Goal: Information Seeking & Learning: Find specific fact

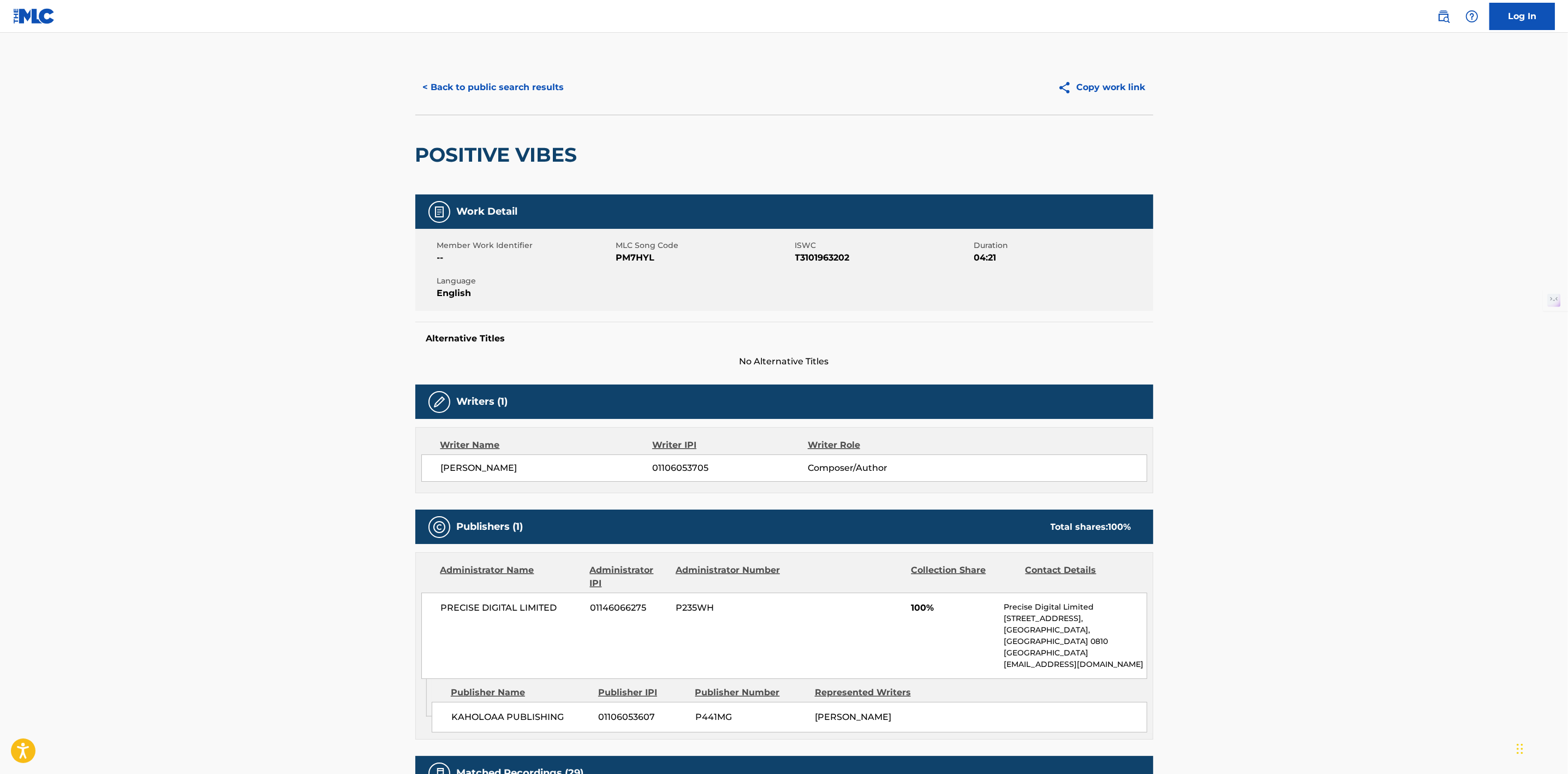
click at [510, 76] on button "< Back to public search results" at bounding box center [493, 87] width 156 height 27
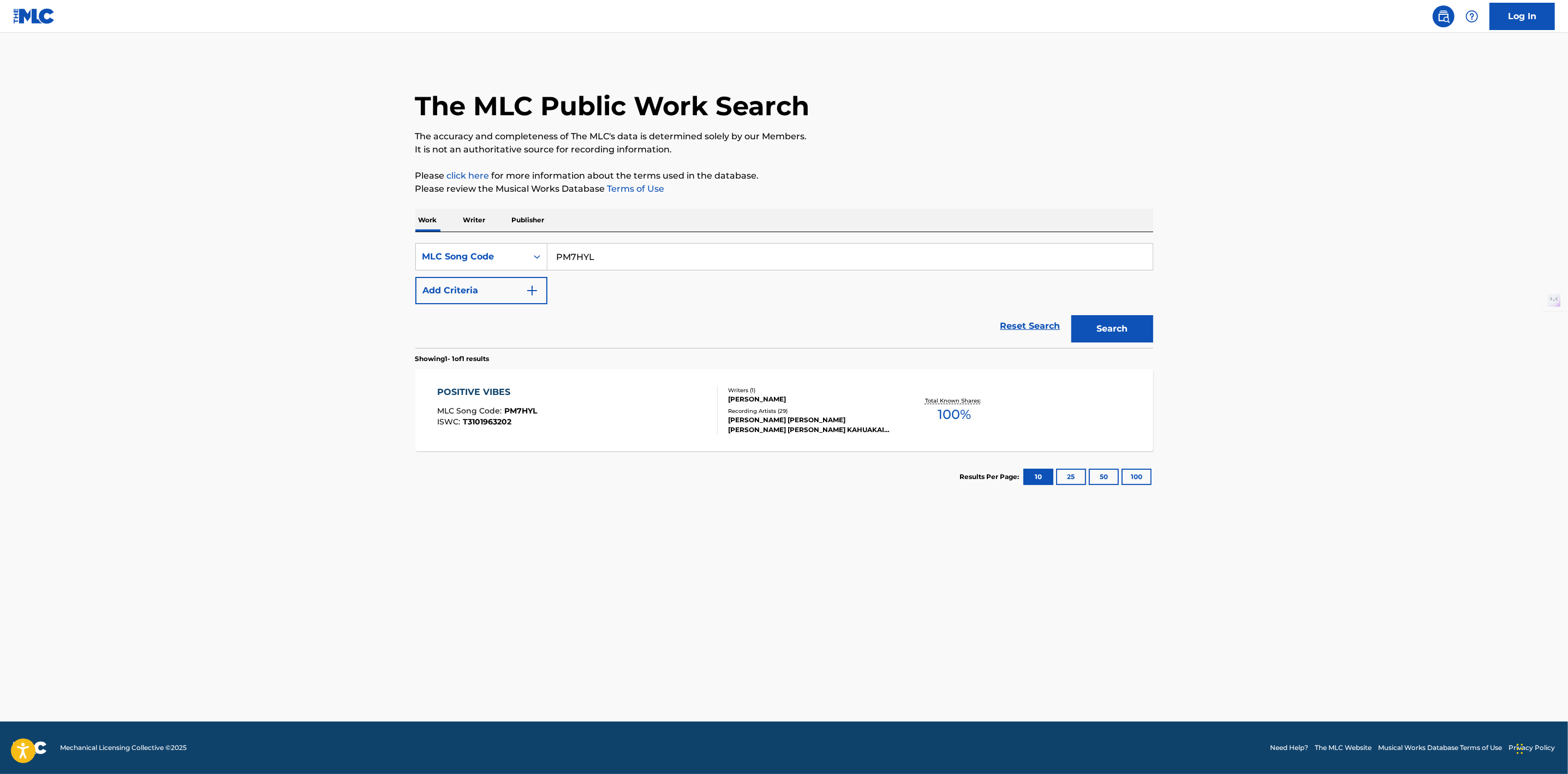
click at [703, 256] on input "PM7HYL" at bounding box center [850, 256] width 605 height 26
click at [489, 287] on div "Work Title" at bounding box center [481, 284] width 131 height 27
click at [631, 251] on input "Search Form" at bounding box center [850, 256] width 605 height 26
paste input "NO OTHER LOVE"
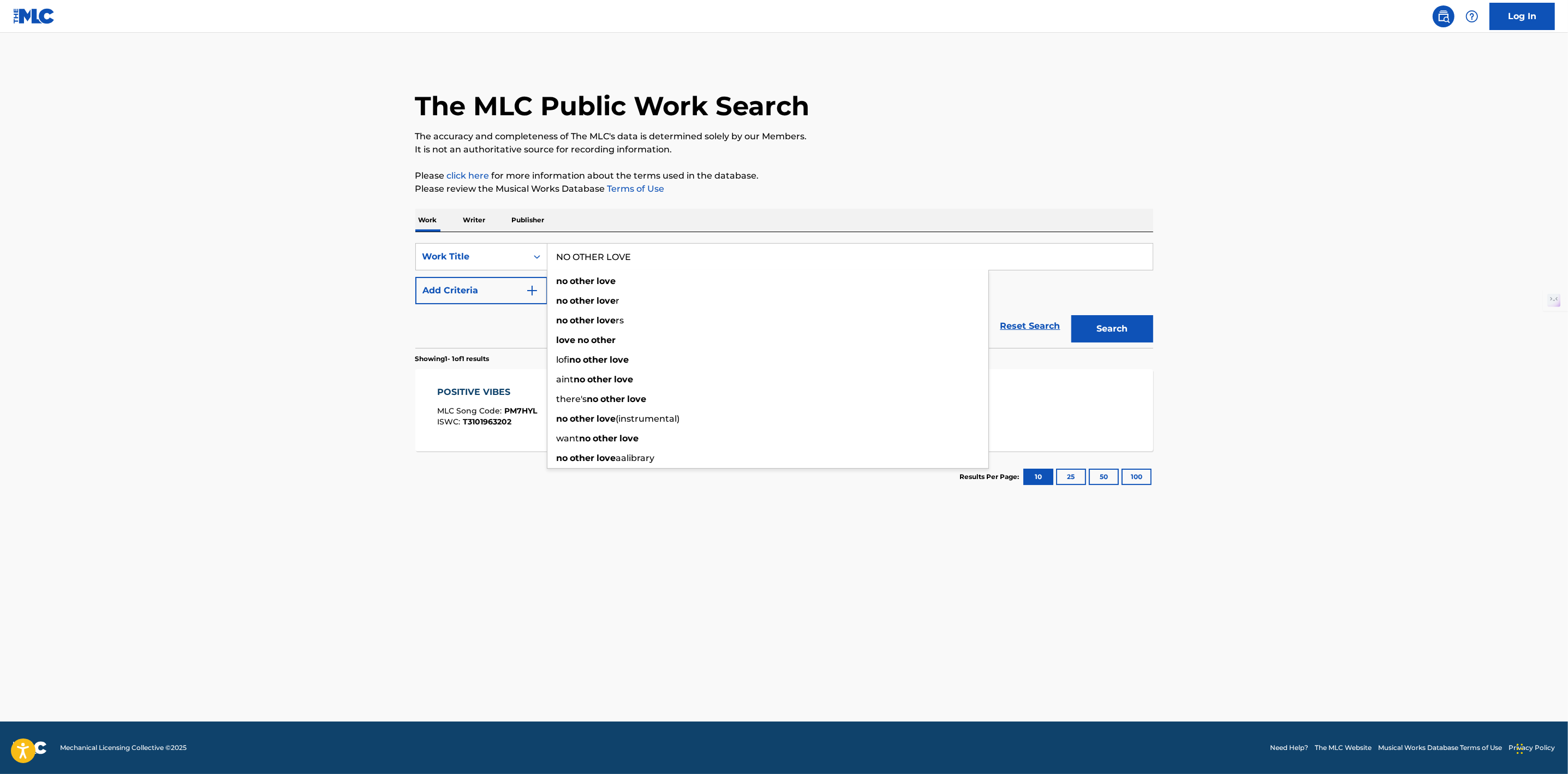
type input "NO OTHER LOVE"
click at [1118, 338] on button "Search" at bounding box center [1112, 328] width 82 height 27
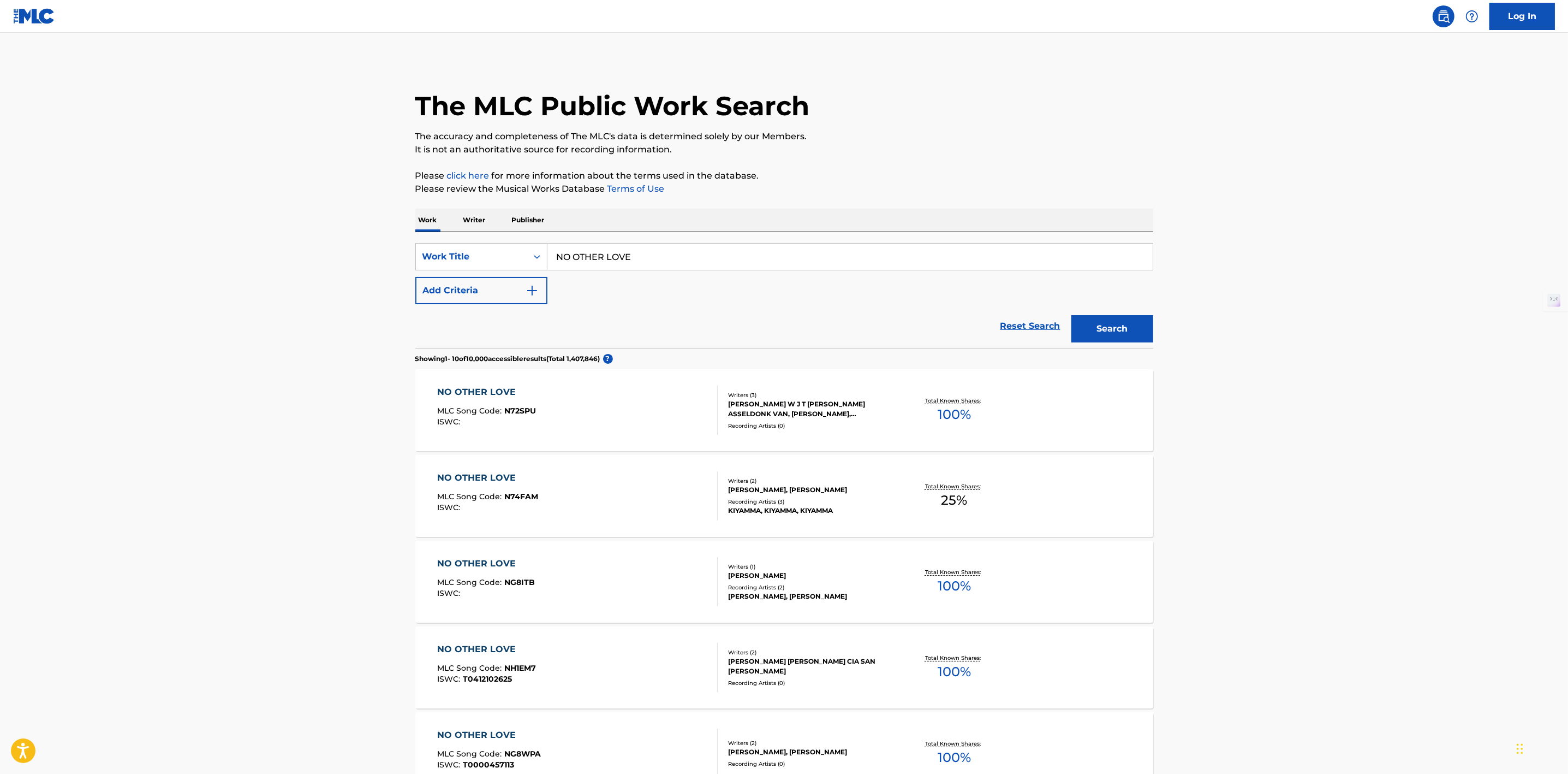
click at [539, 287] on img "Search Form" at bounding box center [532, 290] width 13 height 13
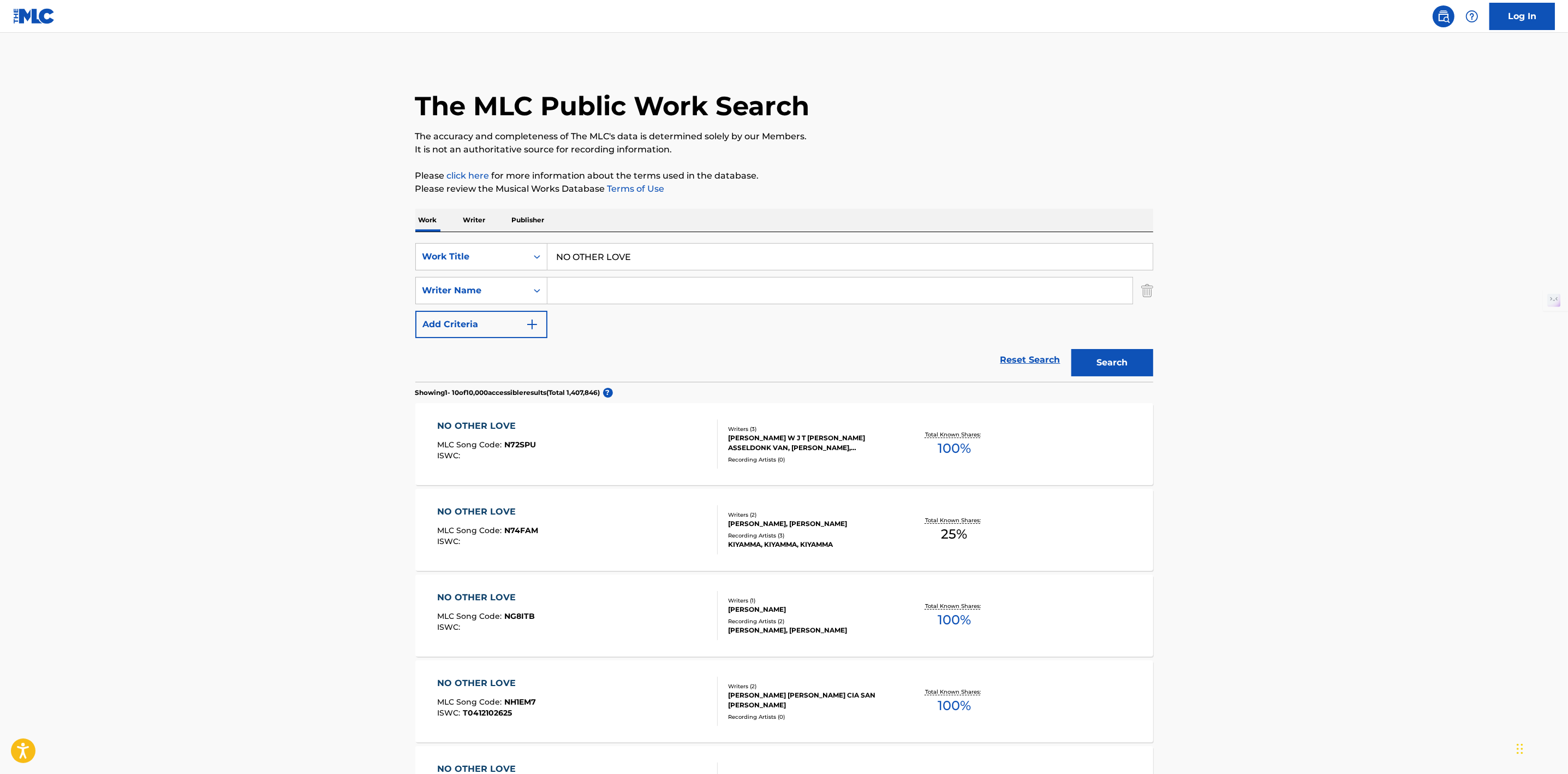
click at [588, 287] on input "Search Form" at bounding box center [839, 290] width 585 height 26
paste input "LLAMAR [PERSON_NAME]"
type input "LLAMAR [PERSON_NAME]"
click at [1096, 363] on button "Search" at bounding box center [1112, 362] width 82 height 27
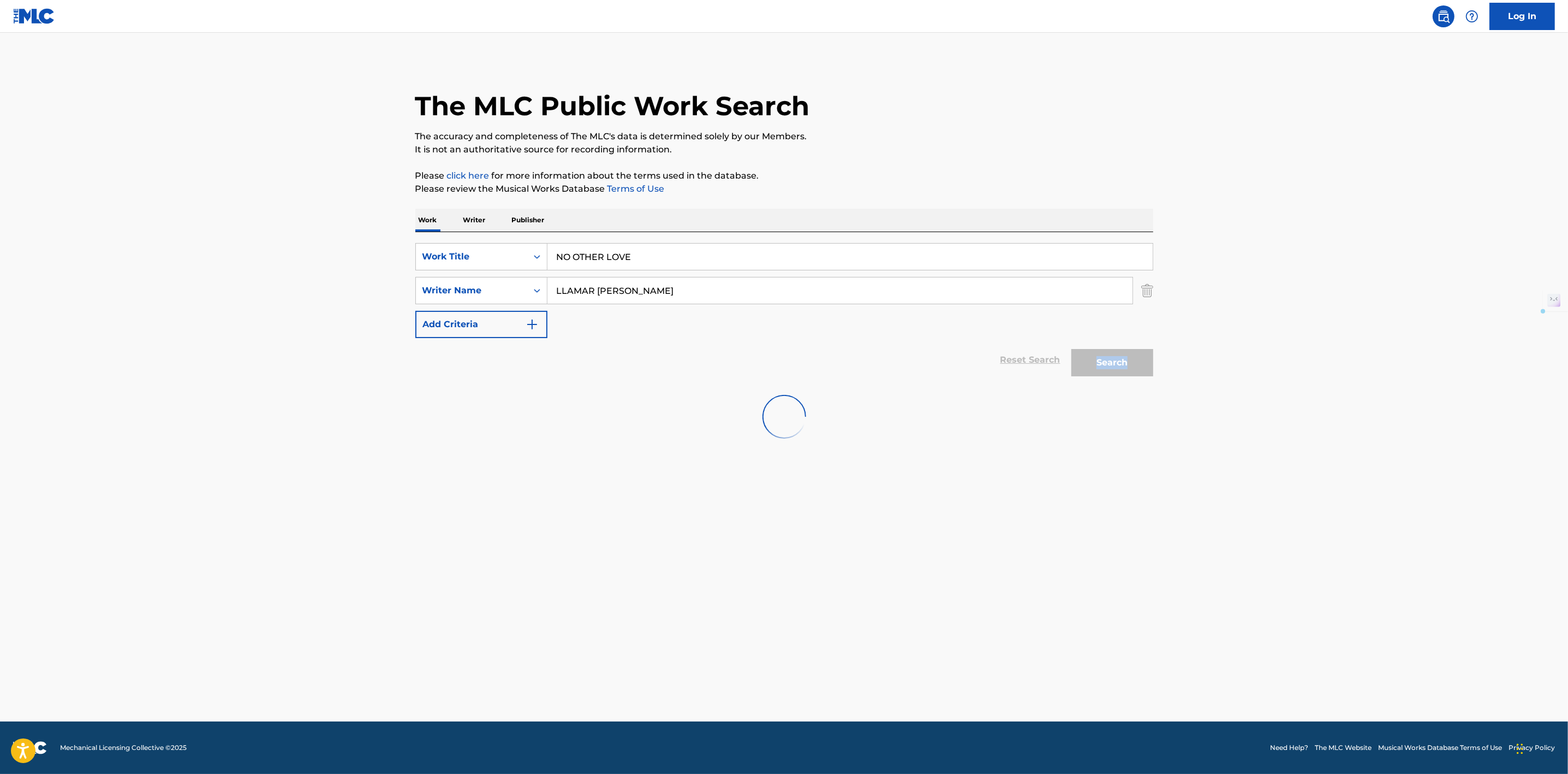
click at [1096, 363] on div "Search" at bounding box center [1109, 360] width 87 height 44
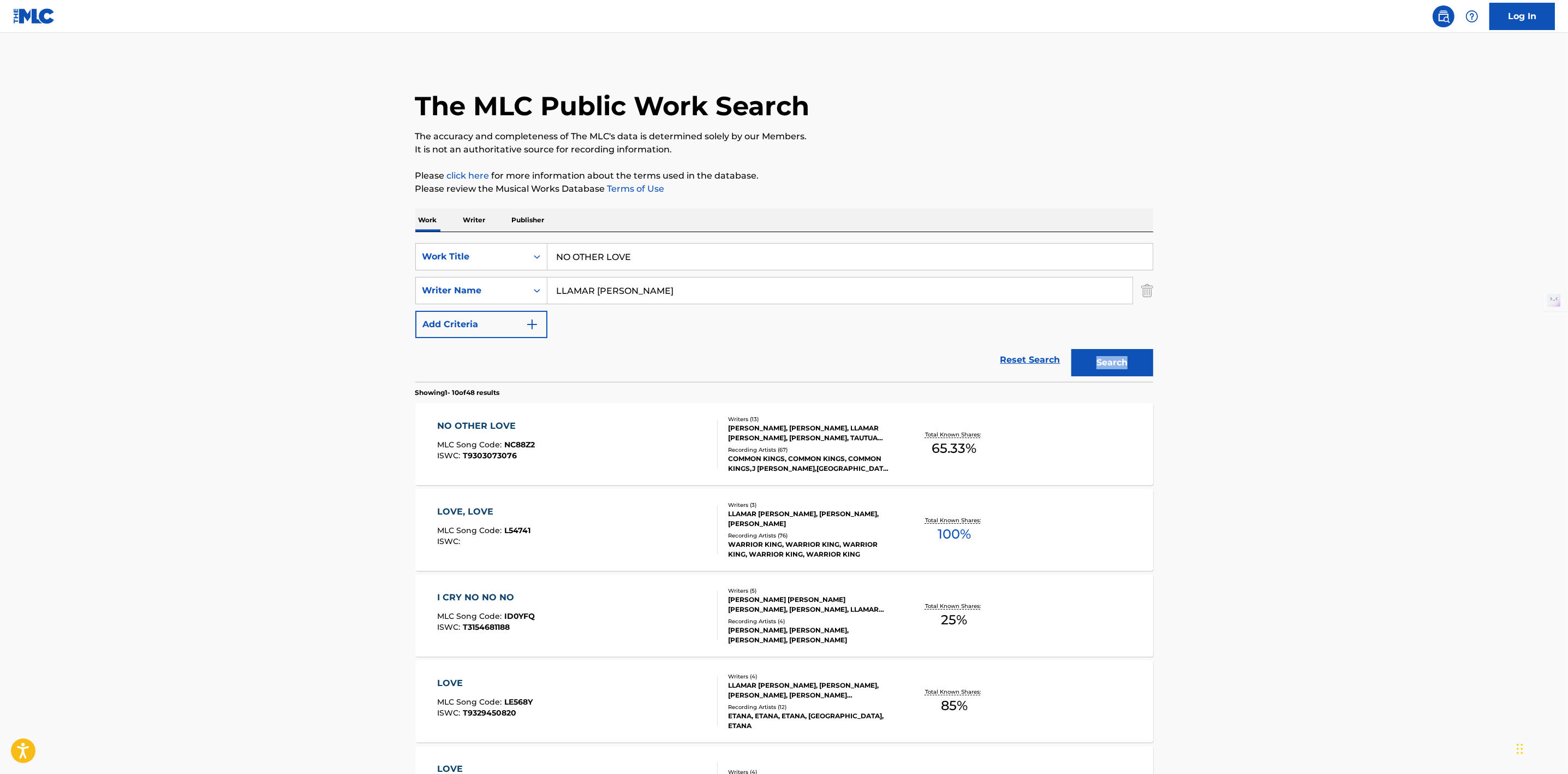
click at [807, 427] on div "[PERSON_NAME], [PERSON_NAME], LLAMAR [PERSON_NAME], [PERSON_NAME], TAUTUA [PERS…" at bounding box center [810, 433] width 165 height 19
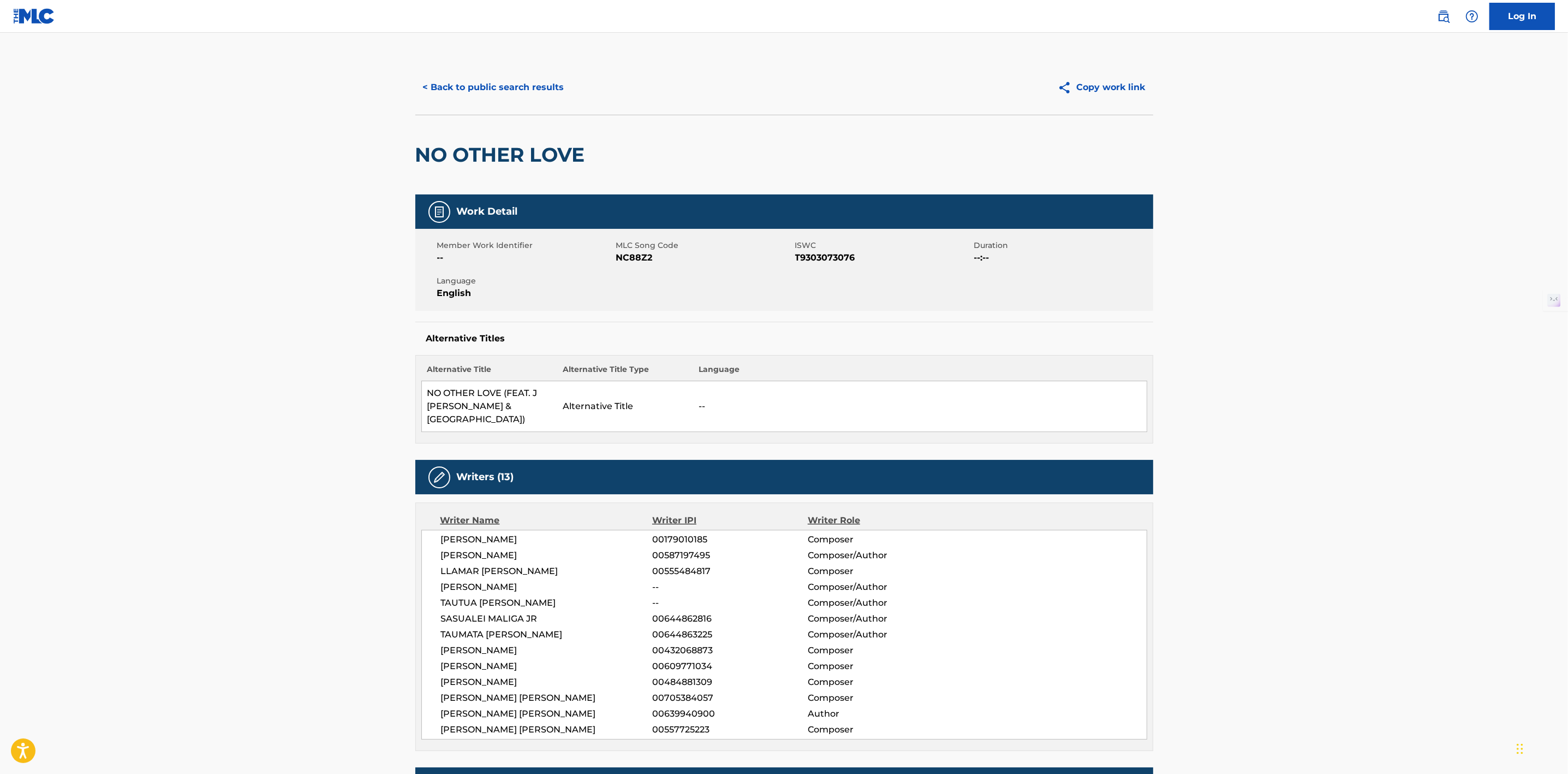
scroll to position [18, 0]
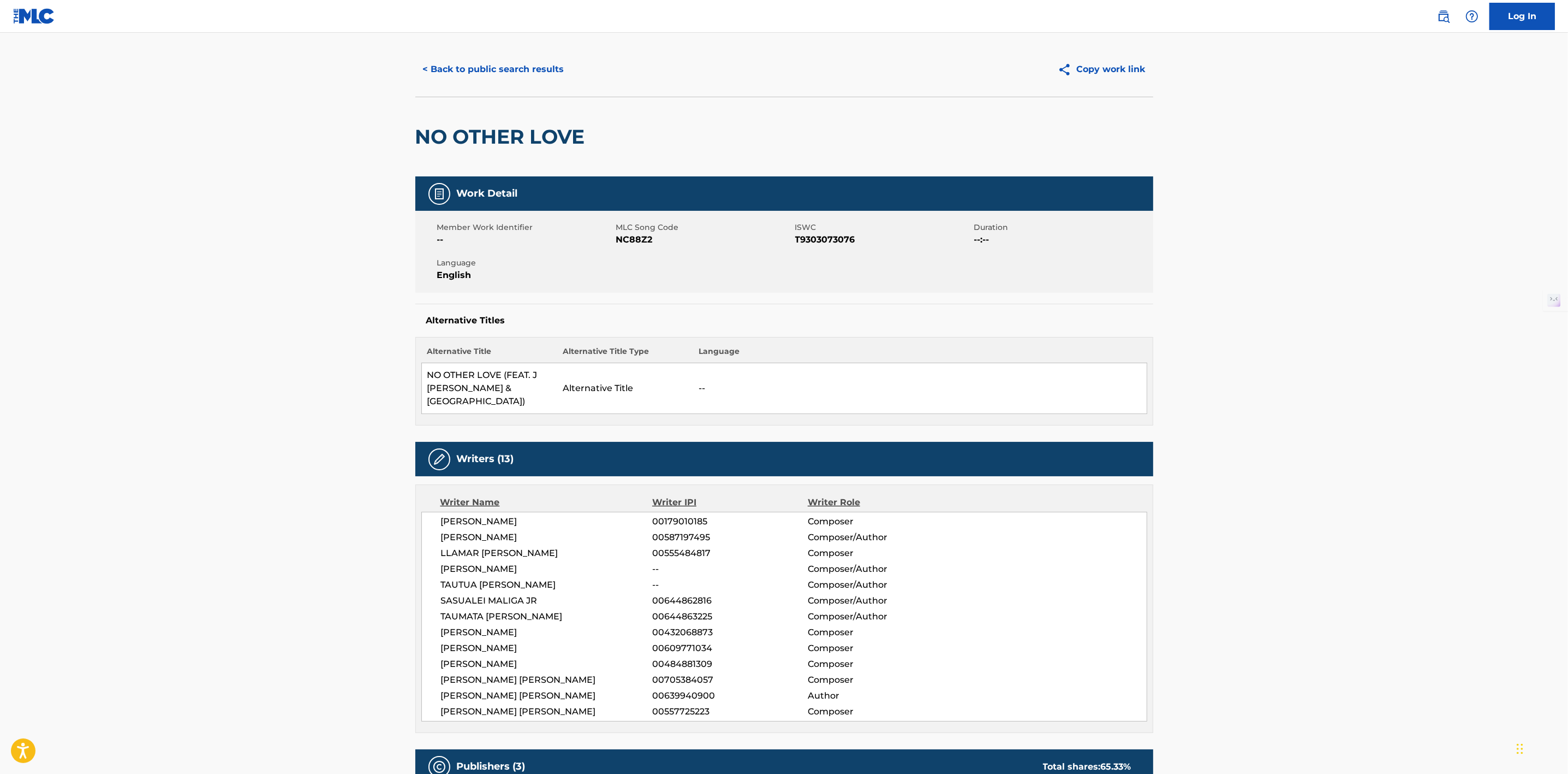
click at [493, 72] on button "< Back to public search results" at bounding box center [493, 69] width 156 height 27
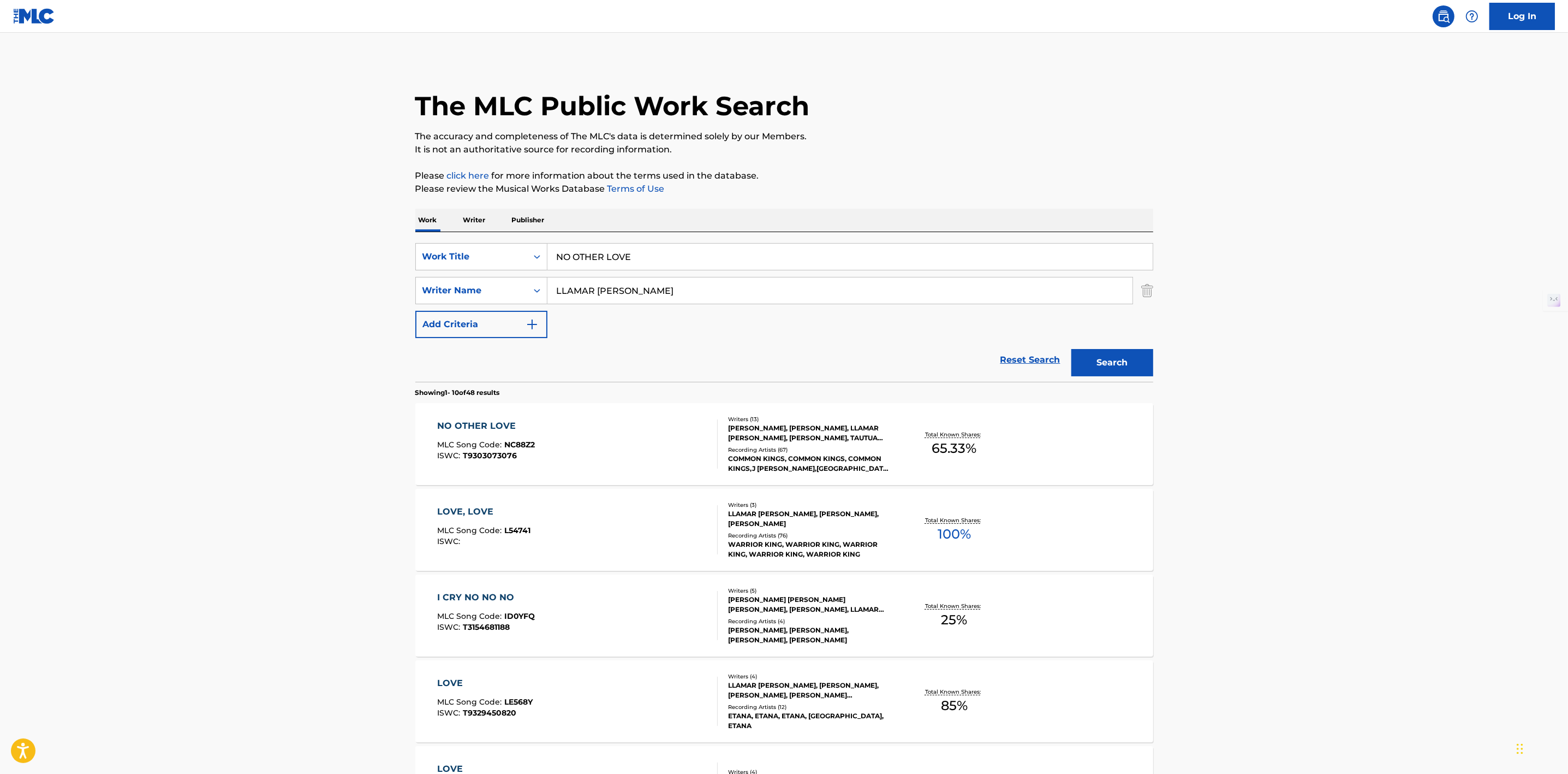
click at [502, 427] on div "NO OTHER LOVE" at bounding box center [486, 426] width 97 height 13
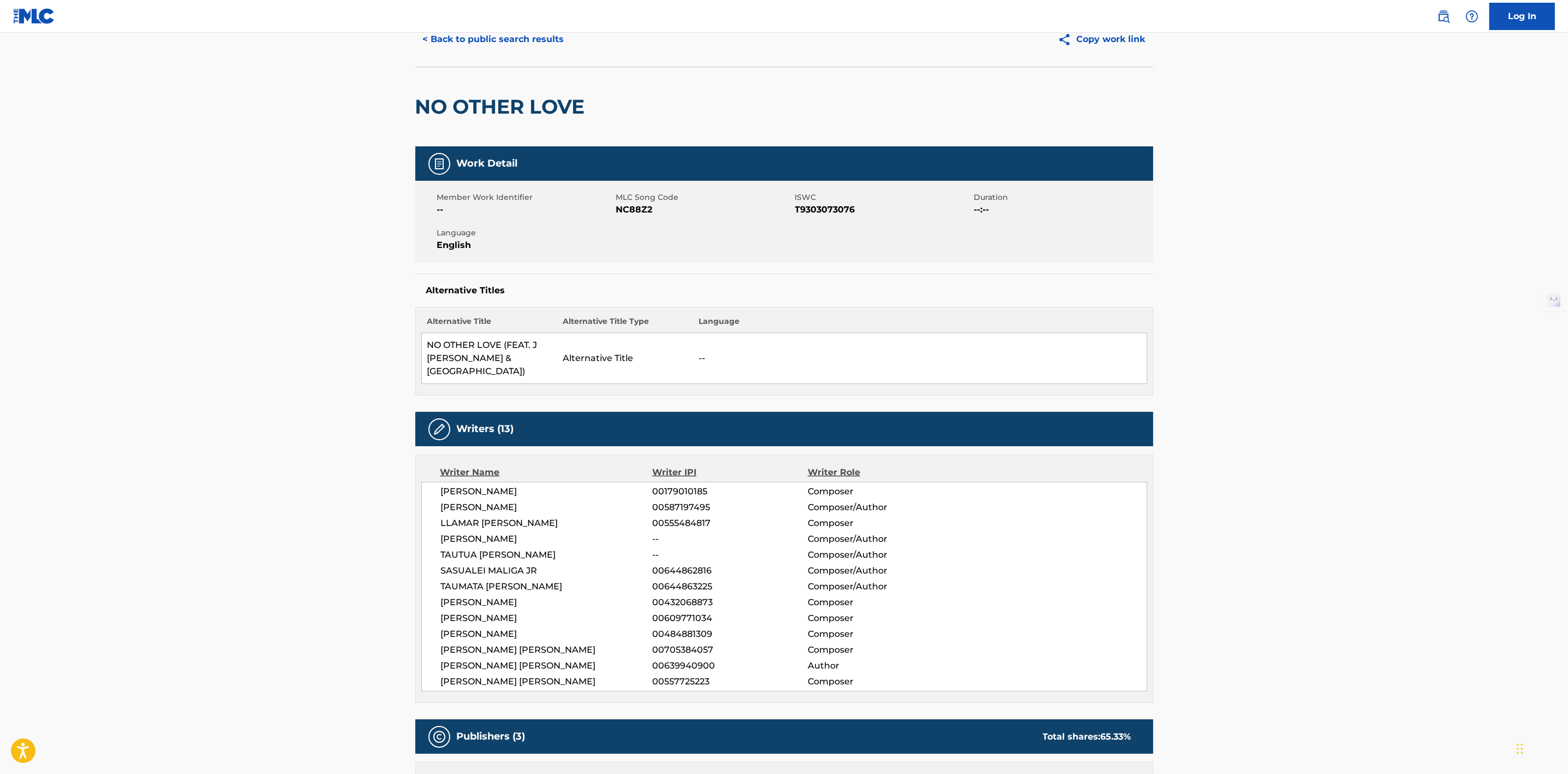
scroll to position [49, 0]
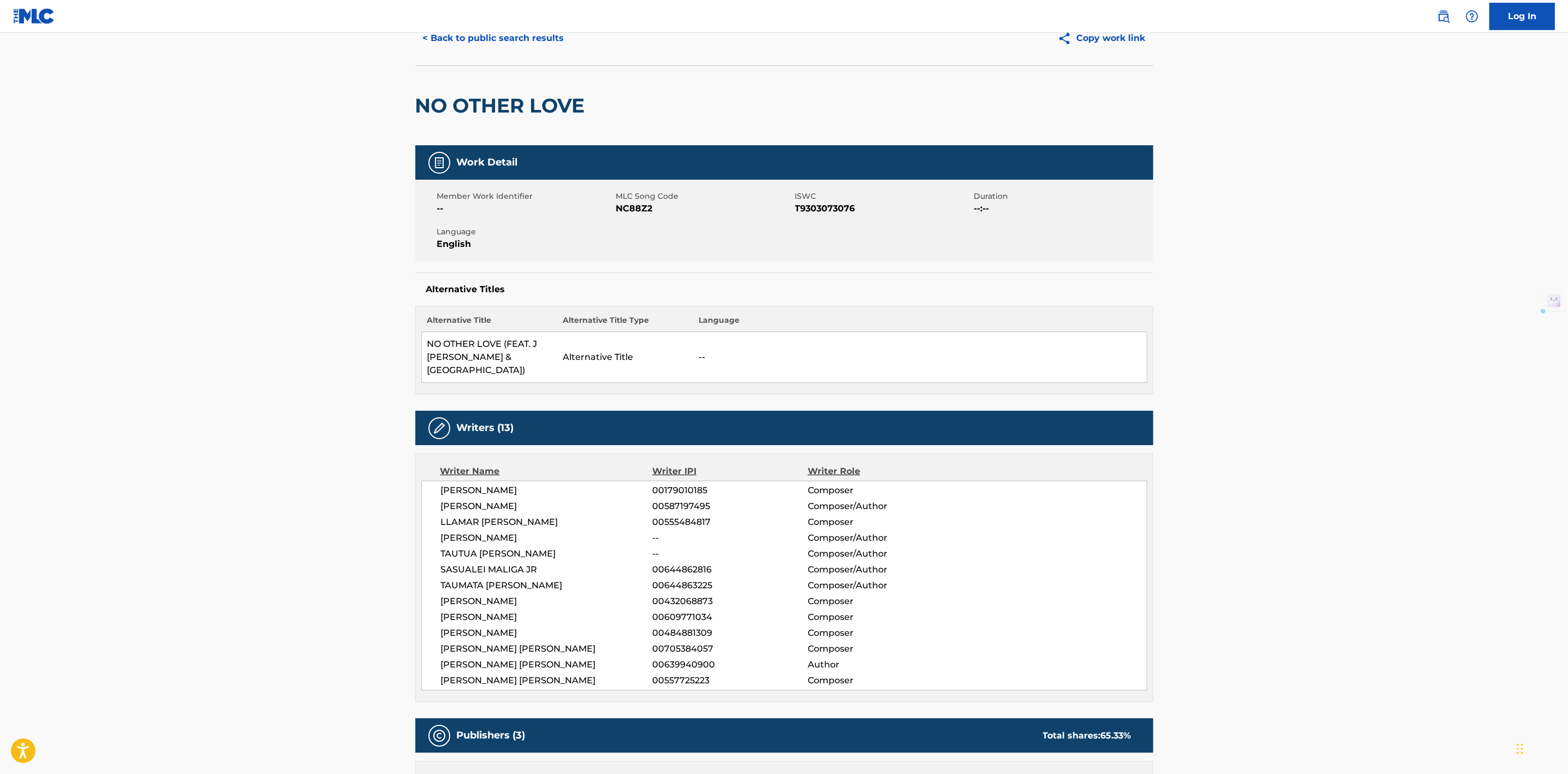
drag, startPoint x: 573, startPoint y: 498, endPoint x: 600, endPoint y: 667, distance: 171.1
click at [600, 667] on div "[PERSON_NAME] 00179010185 Composer [PERSON_NAME] 00587197495 Composer/Author LL…" at bounding box center [784, 585] width 726 height 209
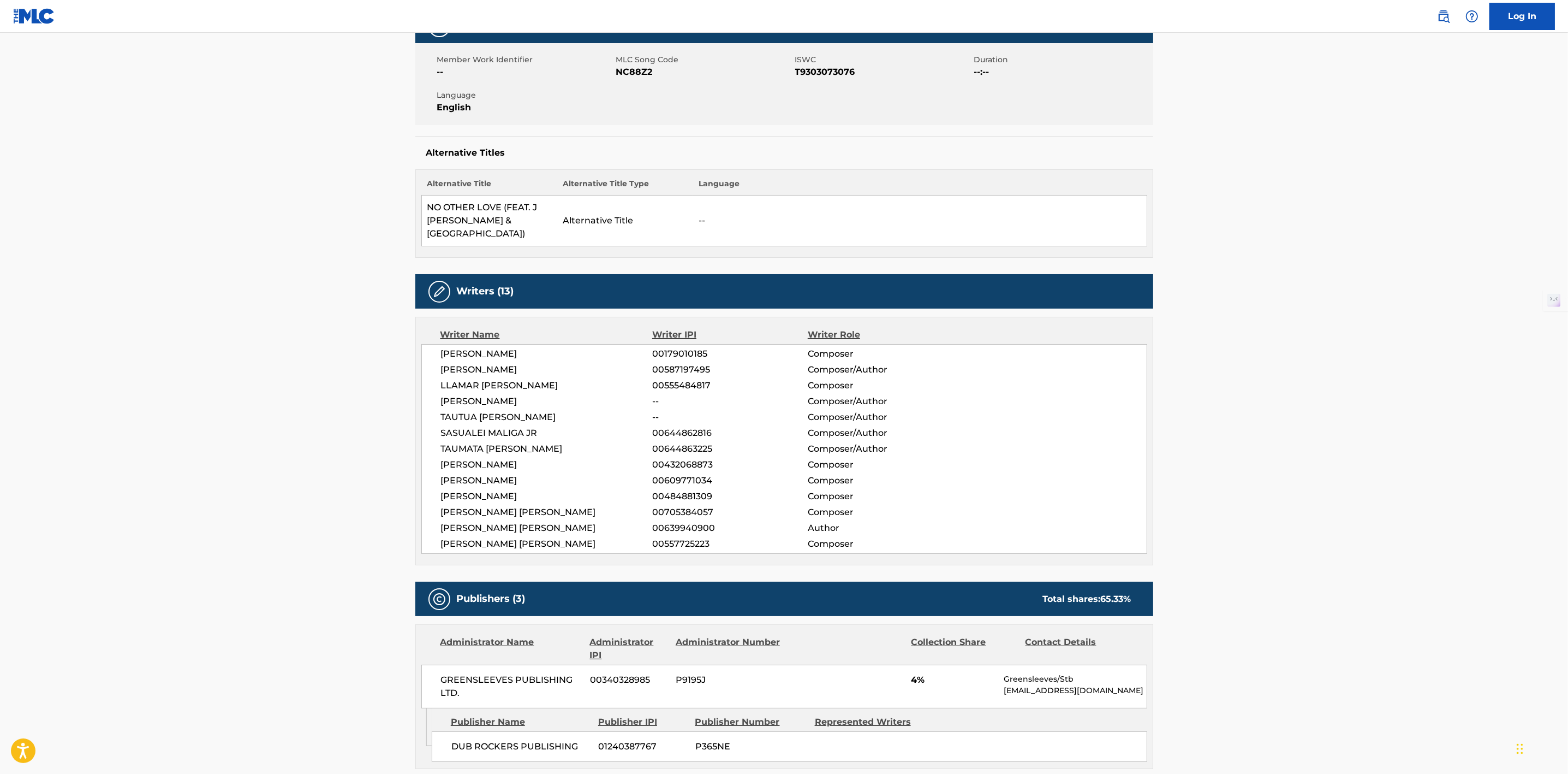
scroll to position [184, 0]
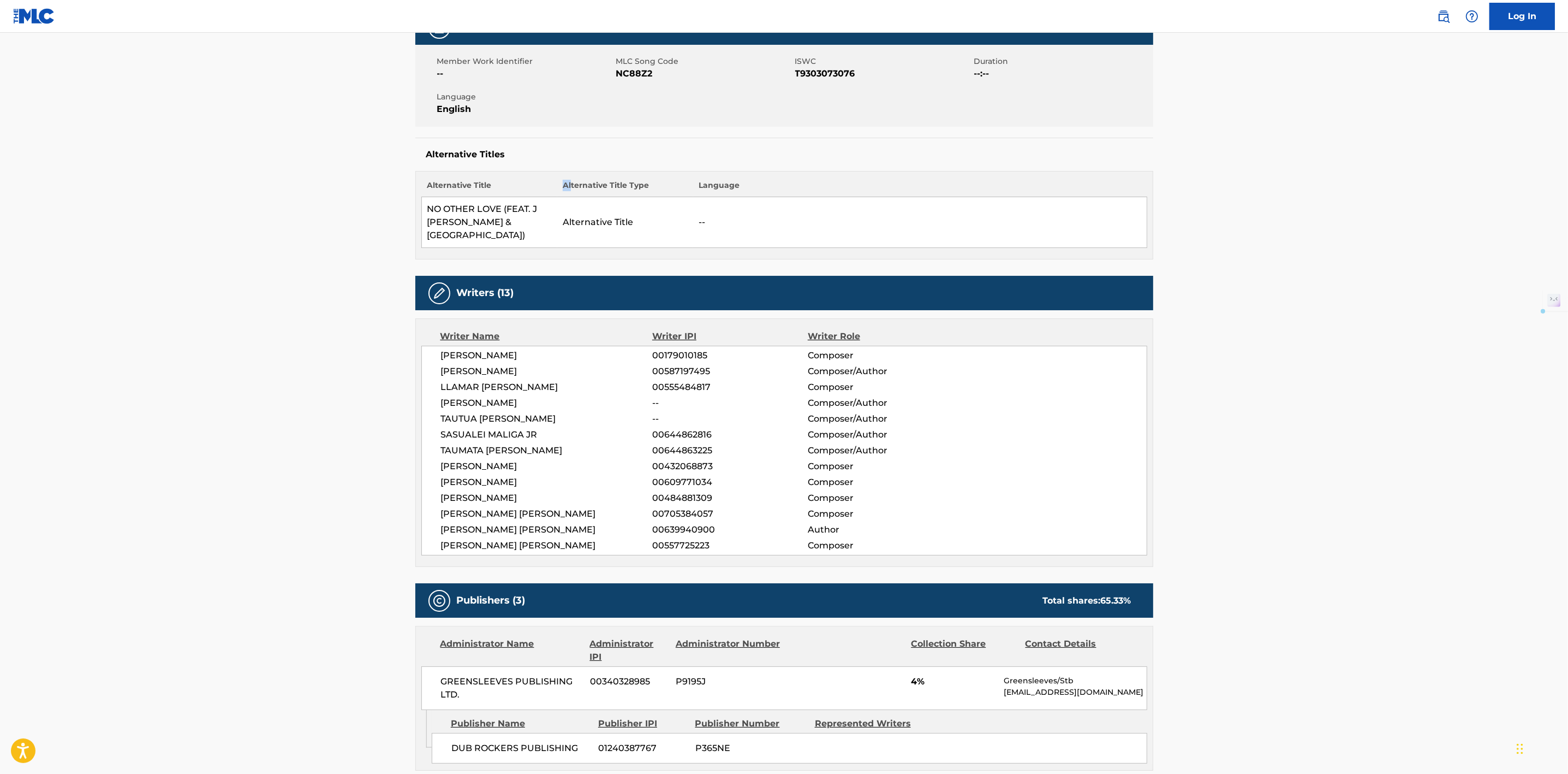
drag, startPoint x: 571, startPoint y: 188, endPoint x: 556, endPoint y: 182, distance: 16.2
click at [556, 182] on tr "Alternative Title Alternative Title Type Language" at bounding box center [784, 188] width 726 height 18
